Goal: Task Accomplishment & Management: Manage account settings

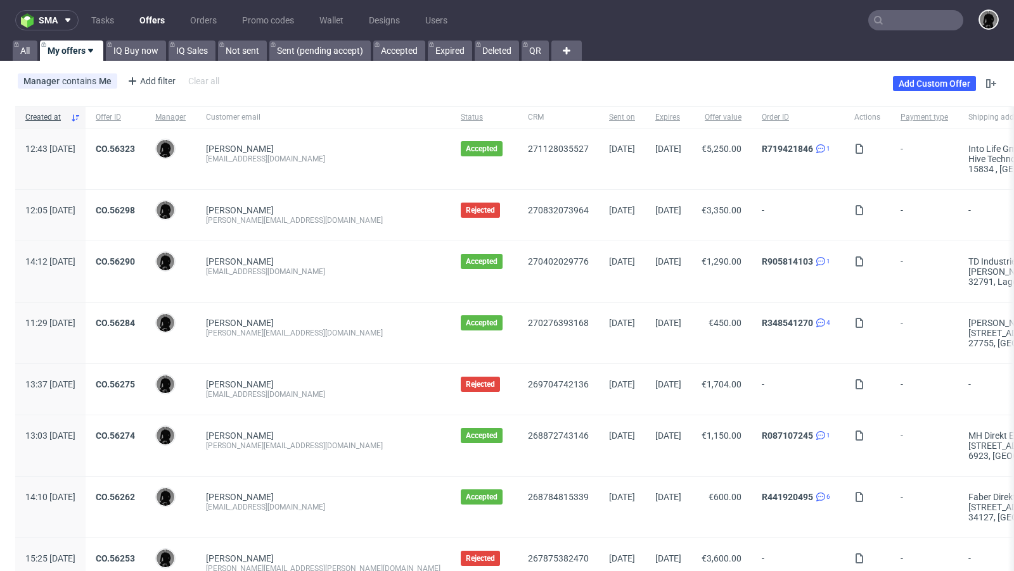
click at [158, 22] on link "Offers" at bounding box center [152, 20] width 41 height 20
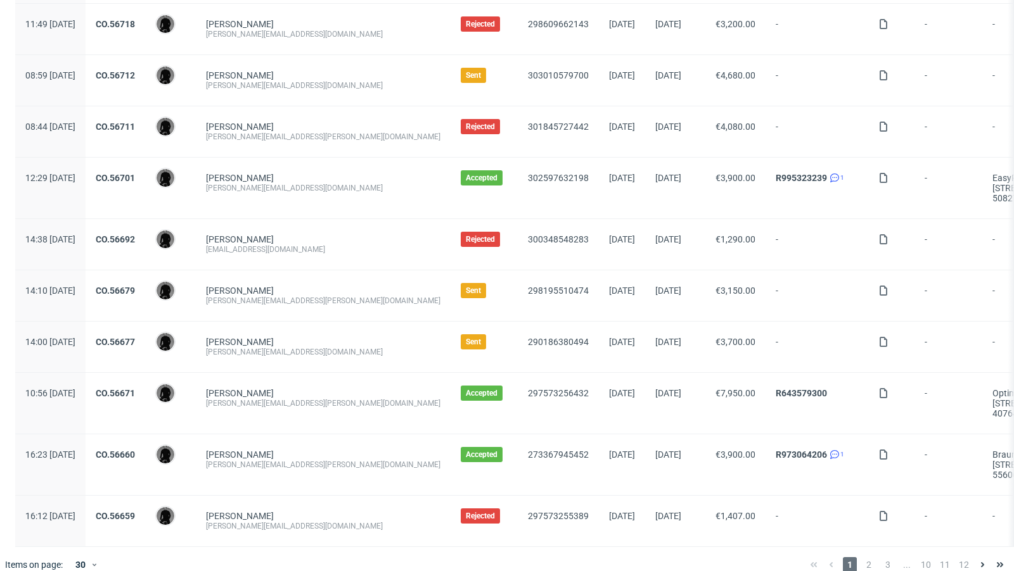
scroll to position [1310, 0]
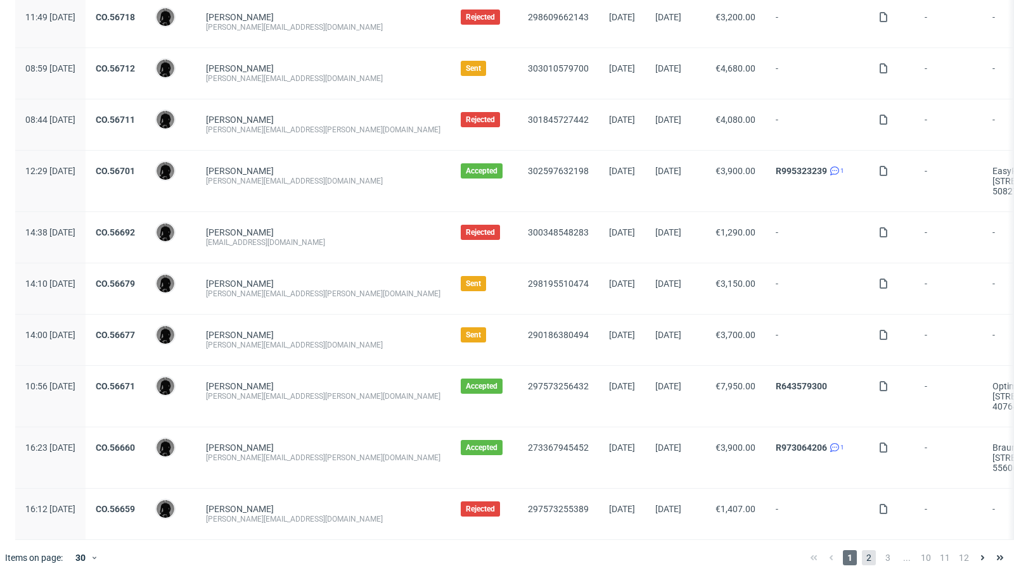
click at [862, 550] on span "2" at bounding box center [869, 557] width 14 height 15
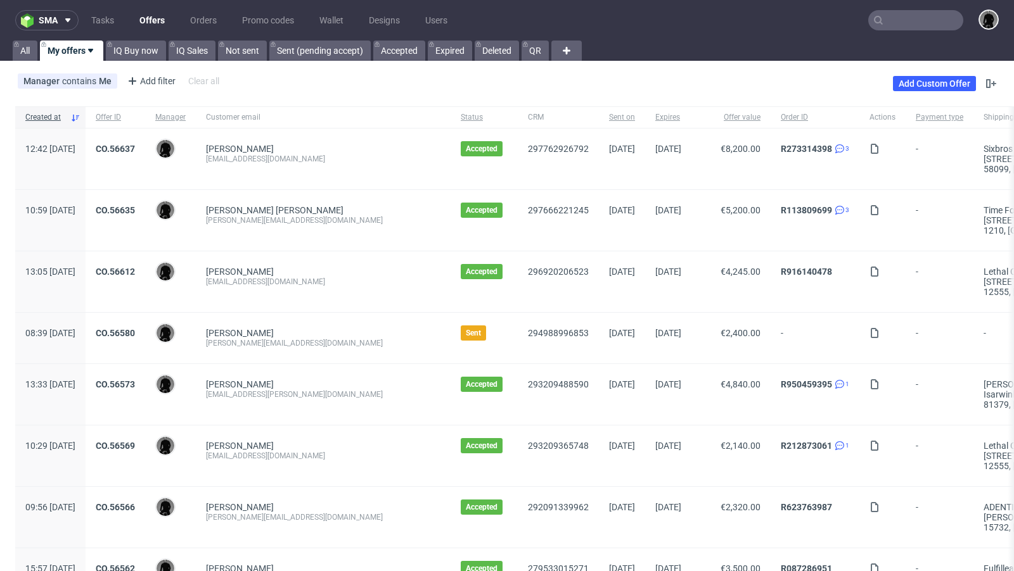
click at [320, 342] on div "tobias@decus-gmbh.com" at bounding box center [323, 343] width 234 height 10
copy div "tobias@decus-gmbh.com"
click at [145, 22] on link "Offers" at bounding box center [152, 20] width 41 height 20
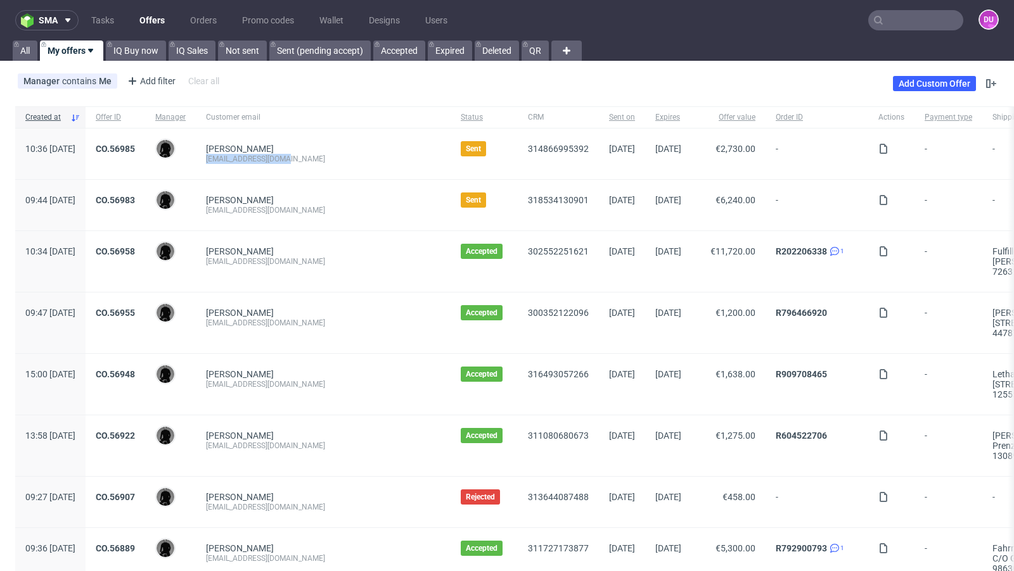
drag, startPoint x: 331, startPoint y: 158, endPoint x: 241, endPoint y: 158, distance: 90.0
click at [241, 158] on div "Mikael Tas team@schlafzimmer.de" at bounding box center [323, 154] width 255 height 51
copy div "team@schlafzimmer.de"
click at [334, 207] on div "freudeboxteam@gmail.com" at bounding box center [323, 210] width 234 height 10
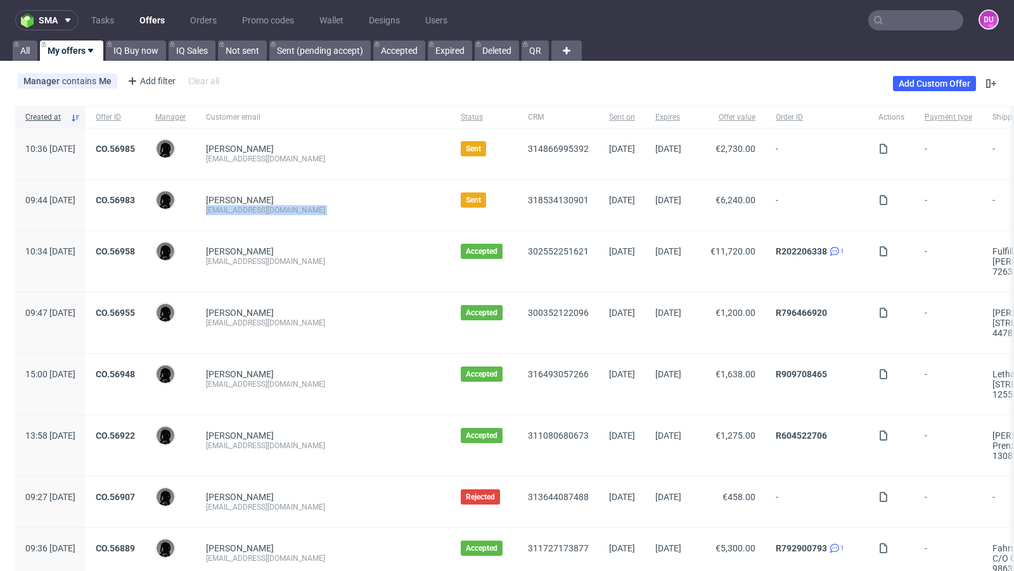
click at [334, 207] on div "freudeboxteam@gmail.com" at bounding box center [323, 210] width 234 height 10
copy div "freudeboxteam@gmail.com"
click at [359, 166] on div "Mikael Tas team@schlafzimmer.de" at bounding box center [323, 154] width 255 height 51
click at [309, 212] on div "freudeboxteam@gmail.com" at bounding box center [323, 210] width 234 height 10
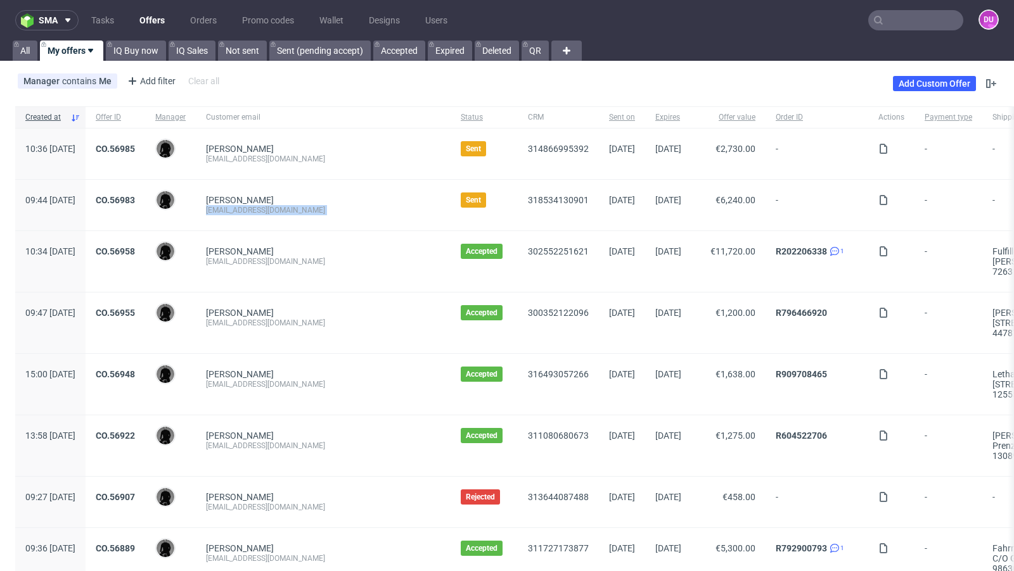
click at [309, 212] on div "[EMAIL_ADDRESS][DOMAIN_NAME]" at bounding box center [323, 210] width 234 height 10
copy div "[EMAIL_ADDRESS][DOMAIN_NAME]"
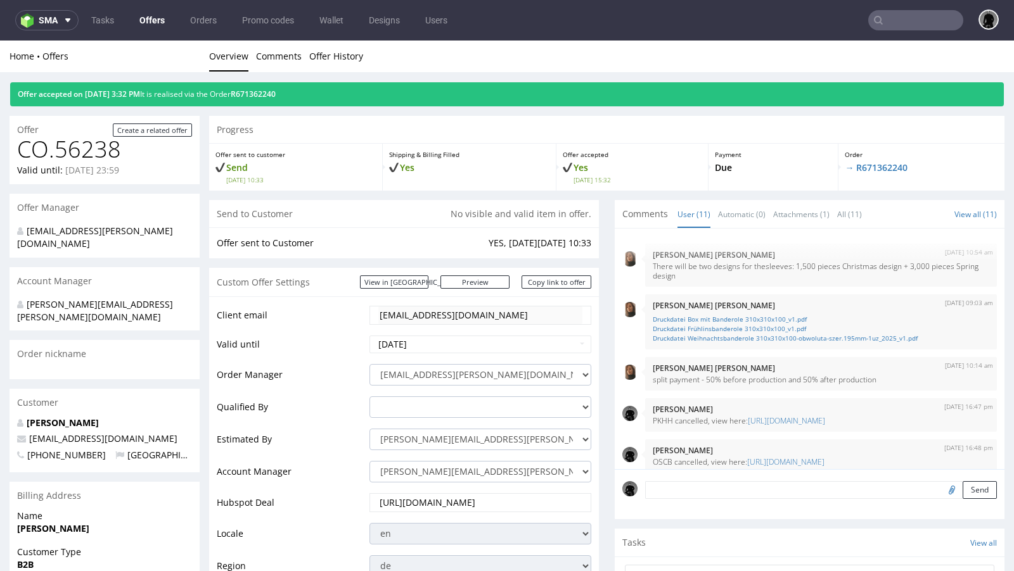
scroll to position [334, 0]
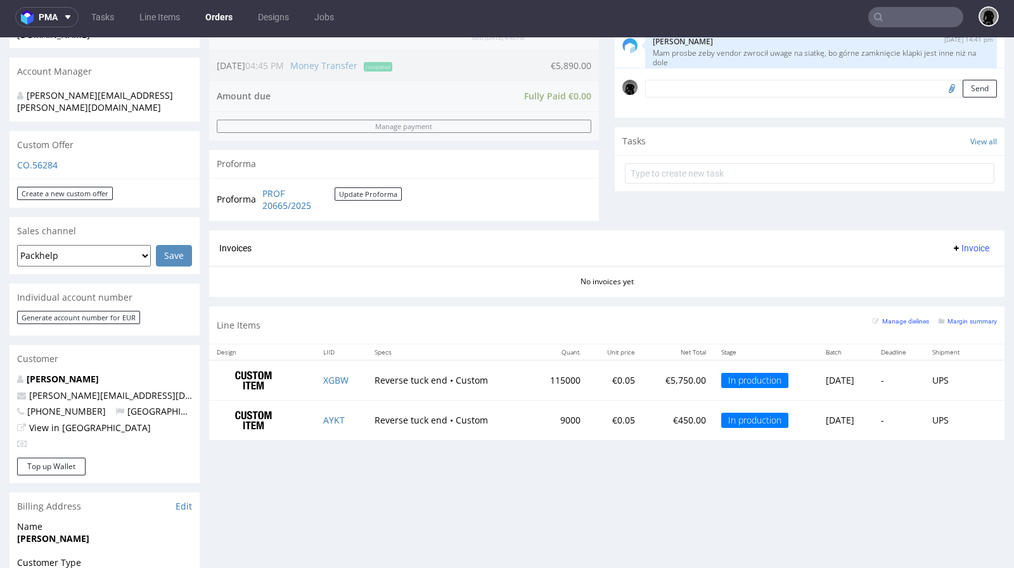
scroll to position [259, 0]
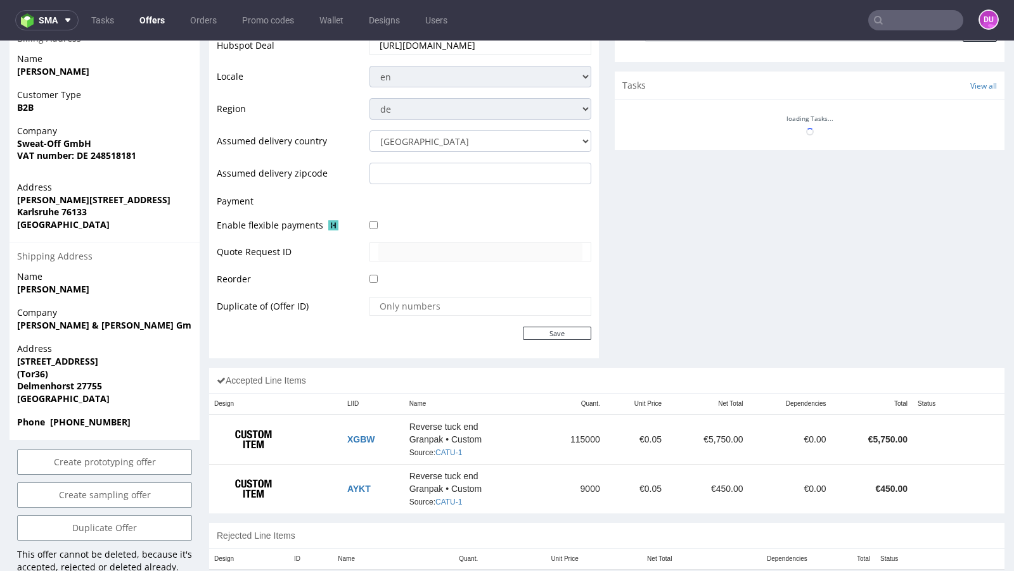
scroll to position [600, 0]
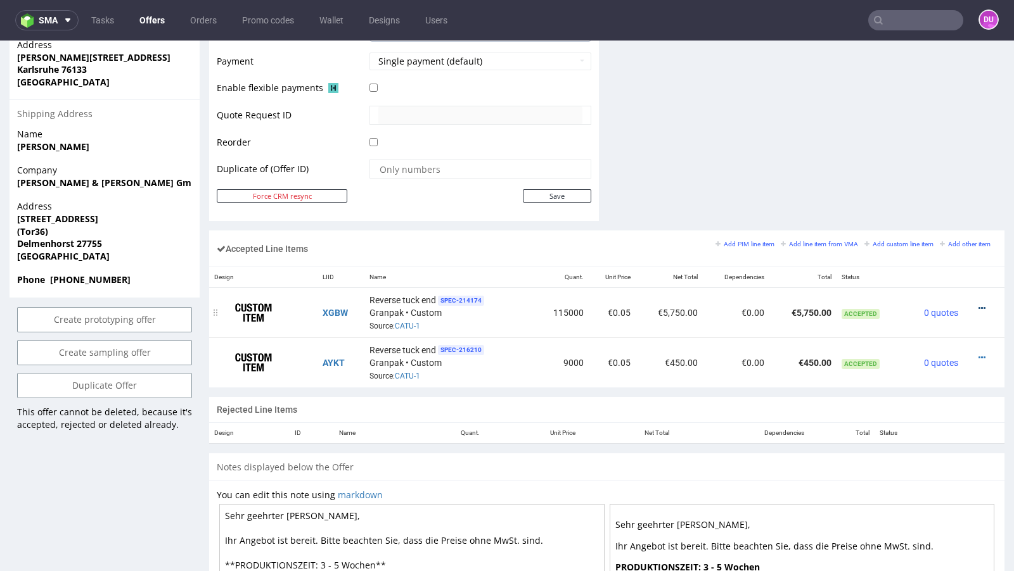
click at [978, 304] on icon at bounding box center [981, 308] width 7 height 9
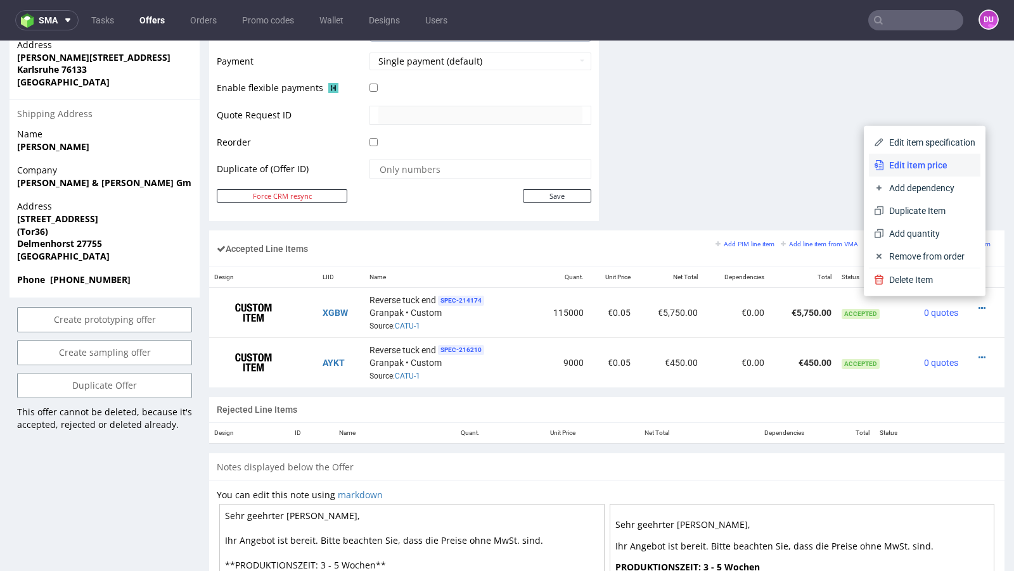
click at [918, 168] on span "Edit item price" at bounding box center [929, 165] width 91 height 13
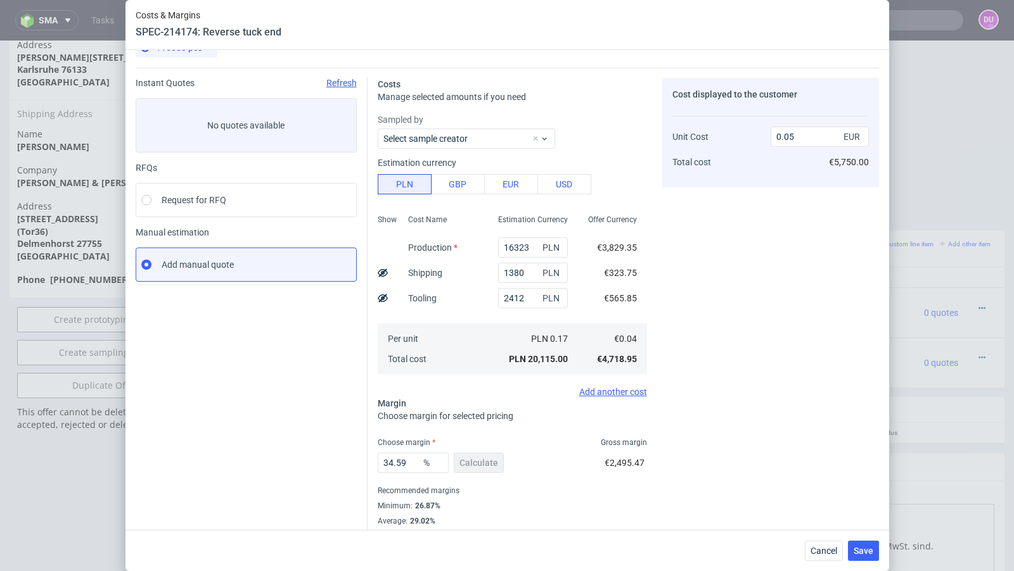
scroll to position [22, 0]
click at [815, 556] on button "Cancel" at bounding box center [824, 551] width 38 height 20
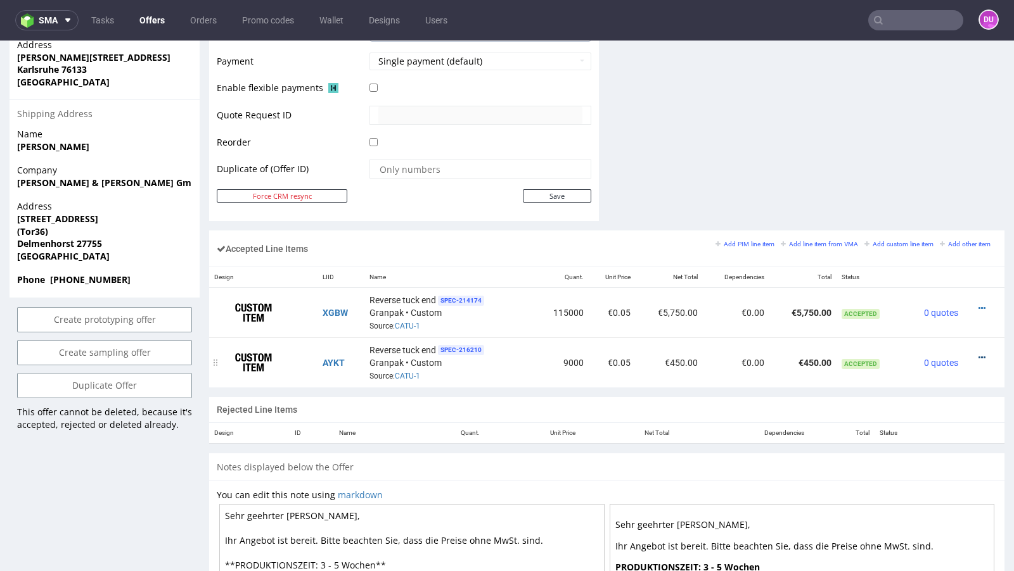
click at [978, 353] on icon at bounding box center [981, 357] width 7 height 9
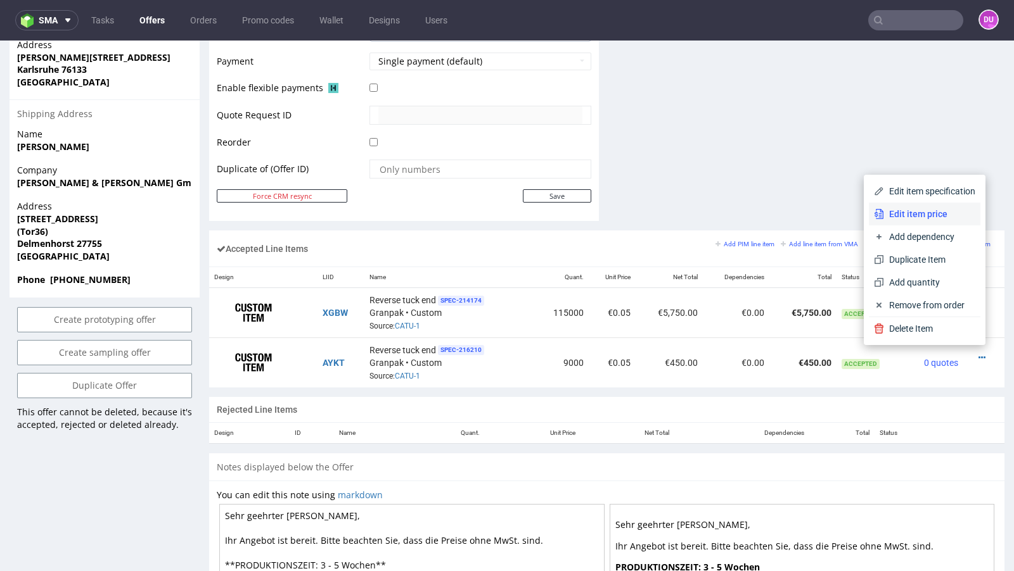
click at [908, 218] on span "Edit item price" at bounding box center [929, 214] width 91 height 13
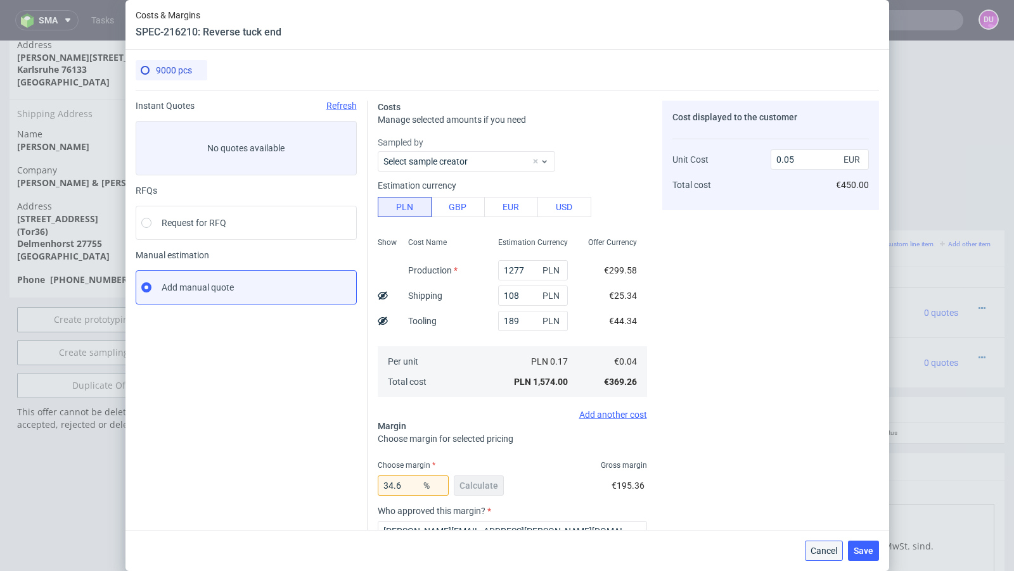
click at [824, 557] on button "Cancel" at bounding box center [824, 551] width 38 height 20
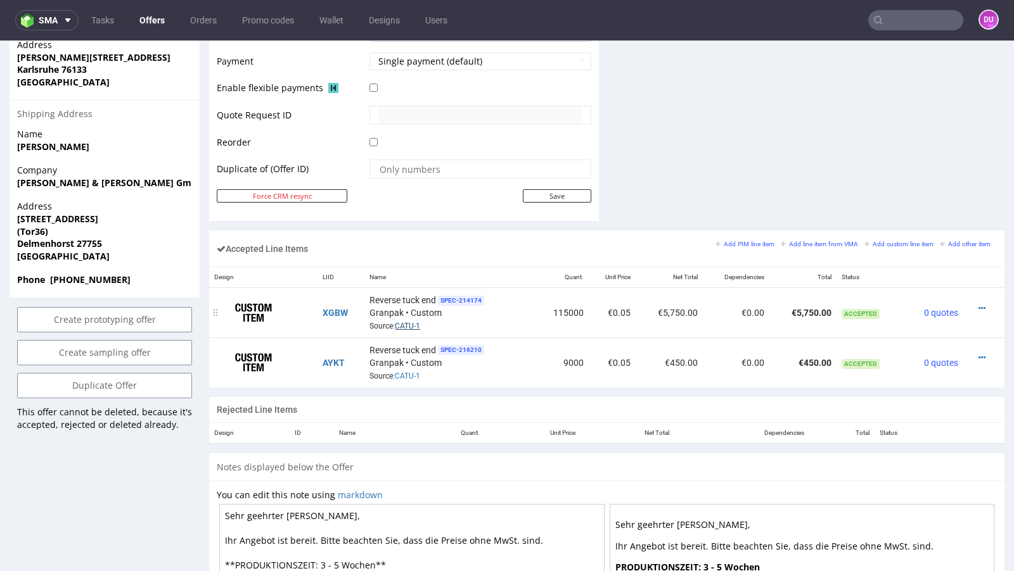
click at [409, 323] on link "CATU-1" at bounding box center [407, 326] width 25 height 9
